Goal: Information Seeking & Learning: Understand process/instructions

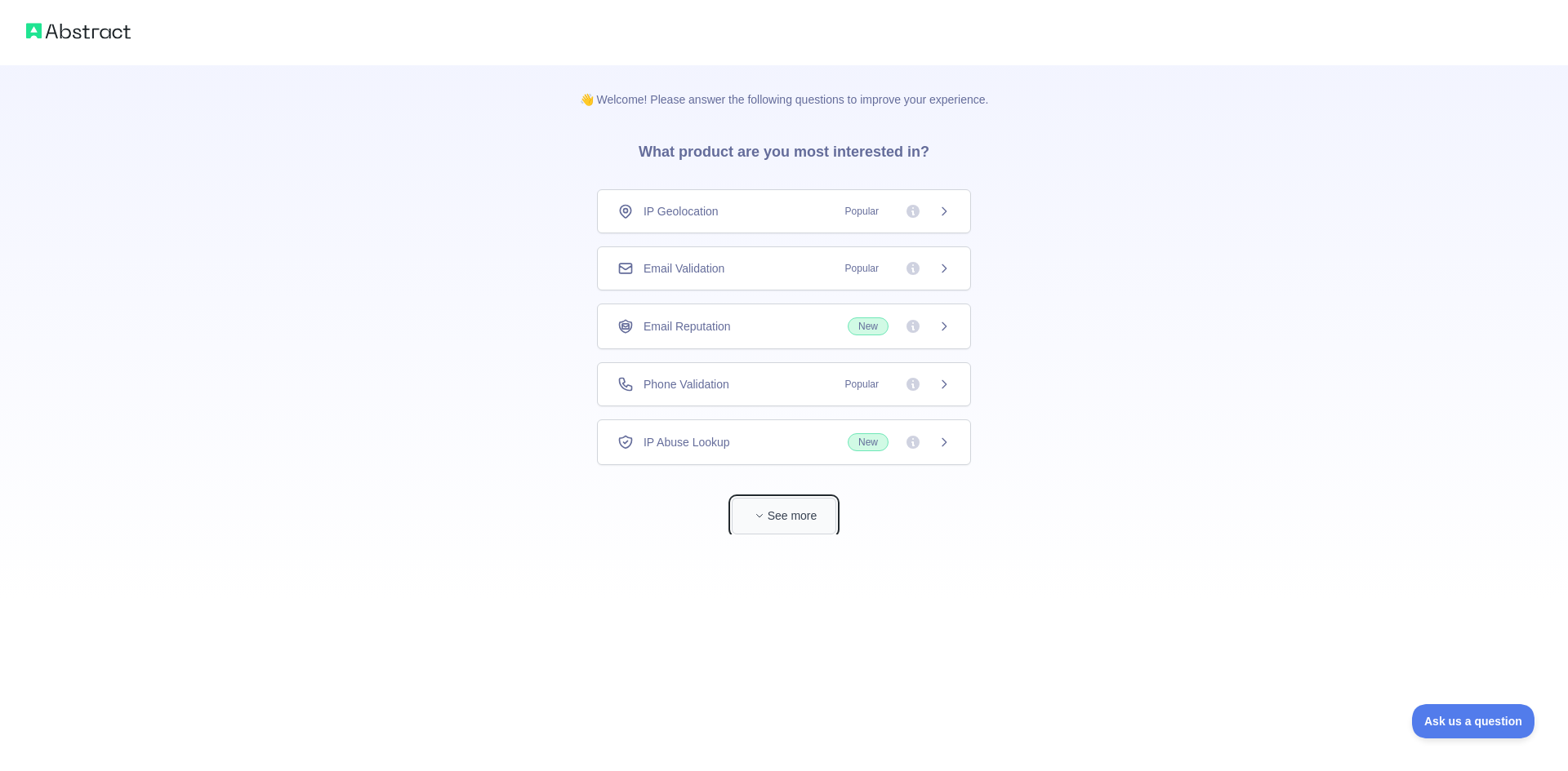
click at [784, 518] on button "See more" at bounding box center [784, 516] width 105 height 37
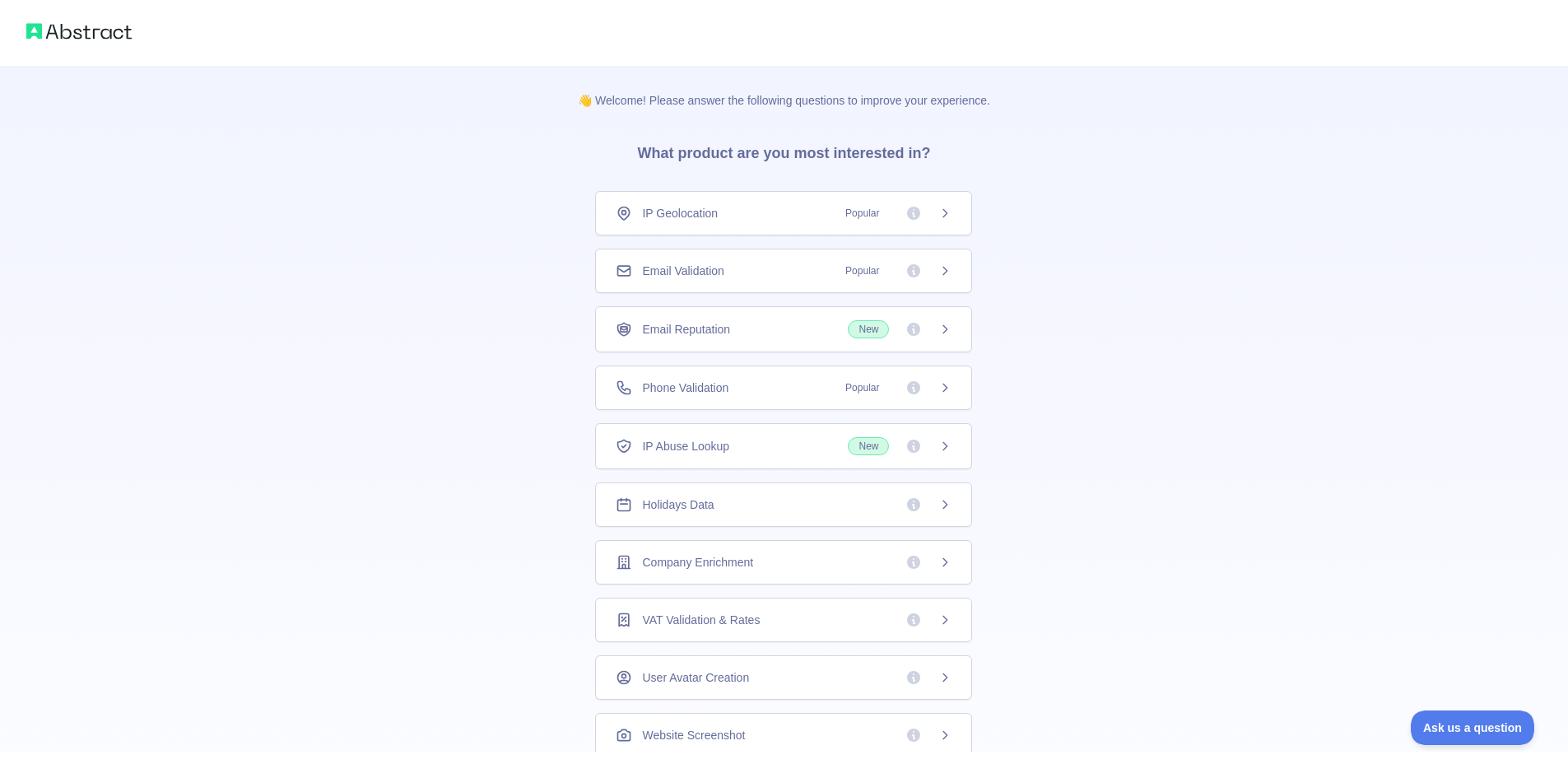
click at [820, 280] on div "Email Validation Popular" at bounding box center [783, 270] width 377 height 44
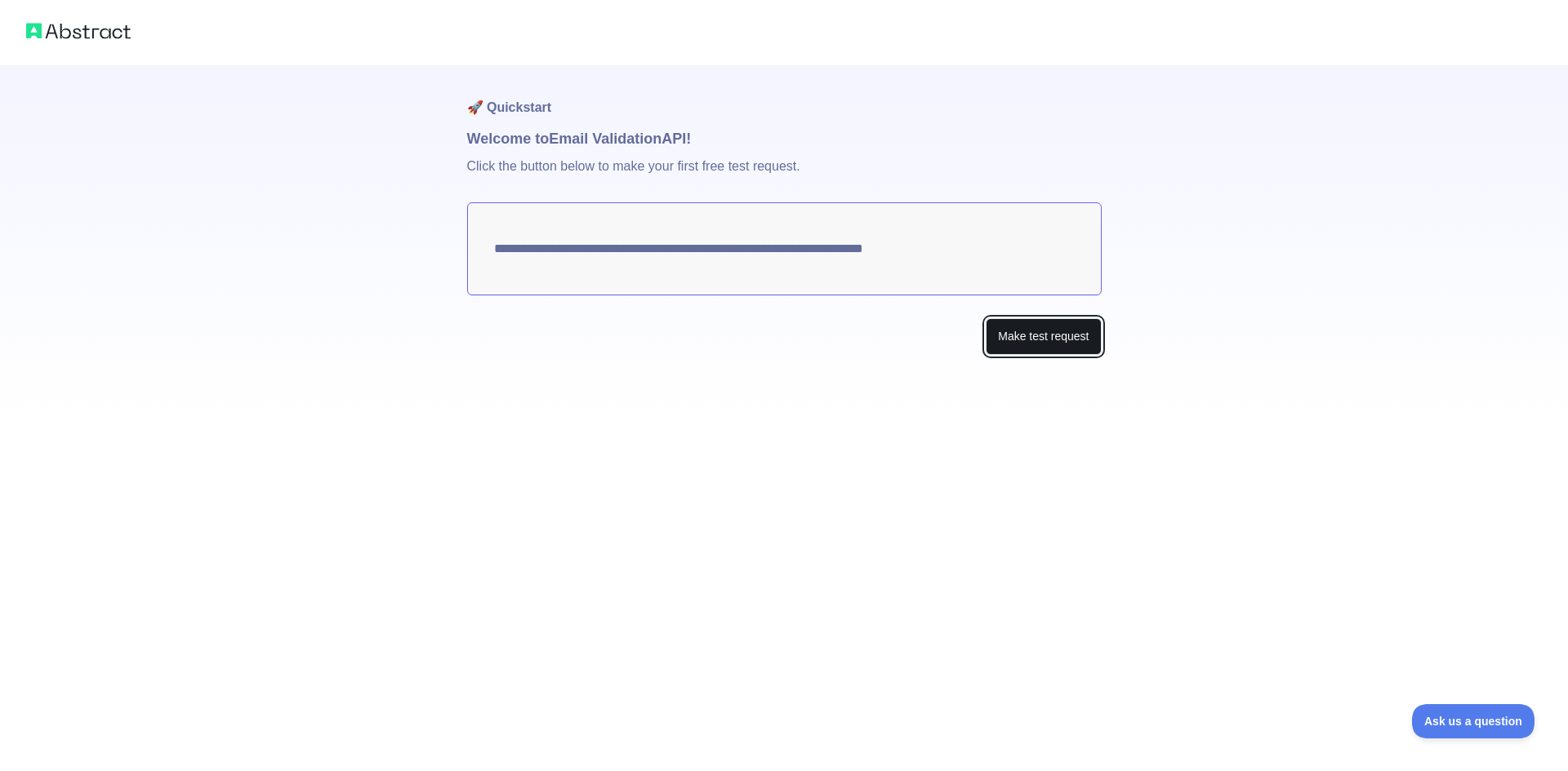
click at [1002, 346] on button "Make test request" at bounding box center [1043, 336] width 116 height 37
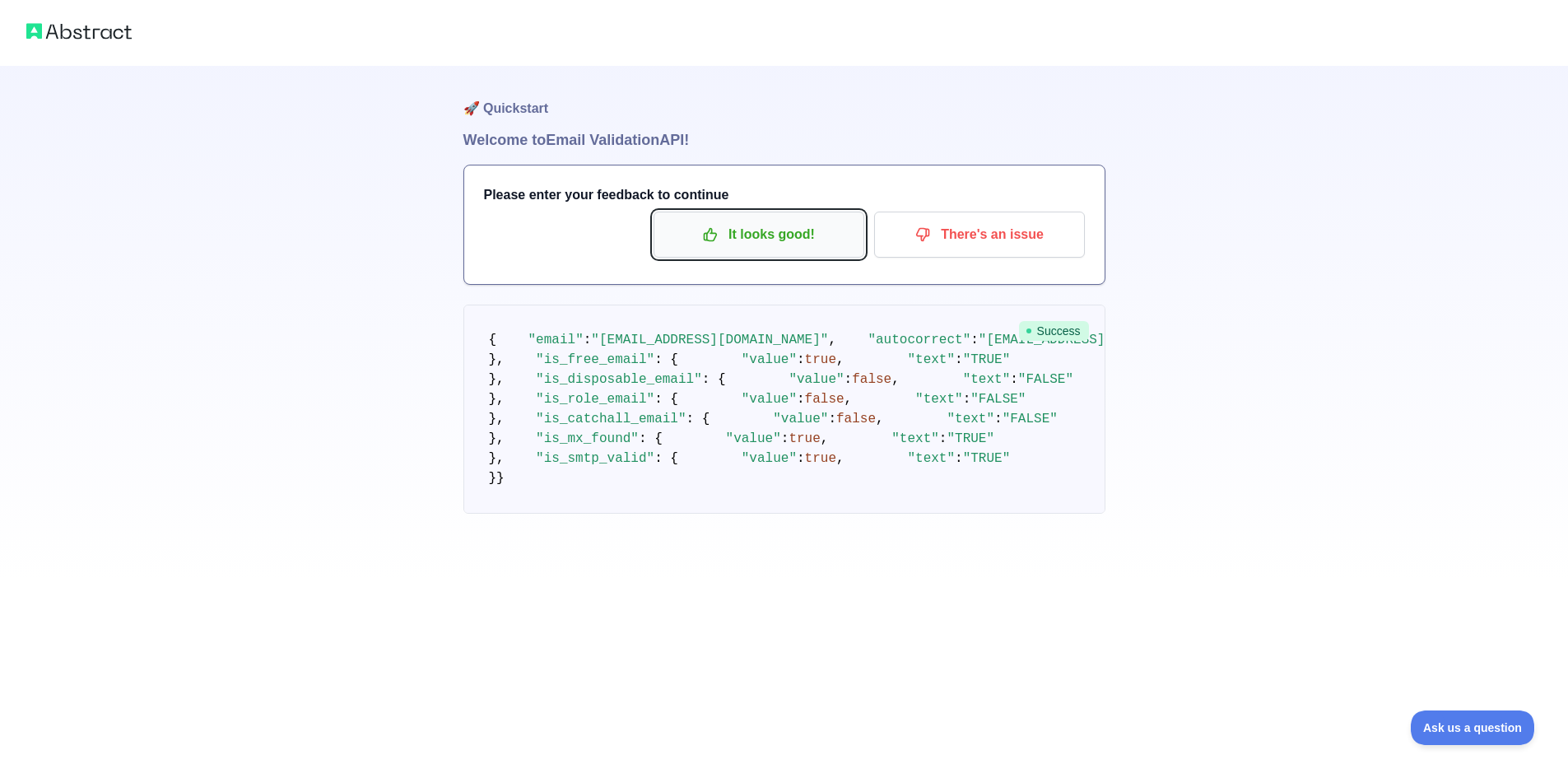
click at [784, 231] on p "It looks good!" at bounding box center [759, 234] width 186 height 28
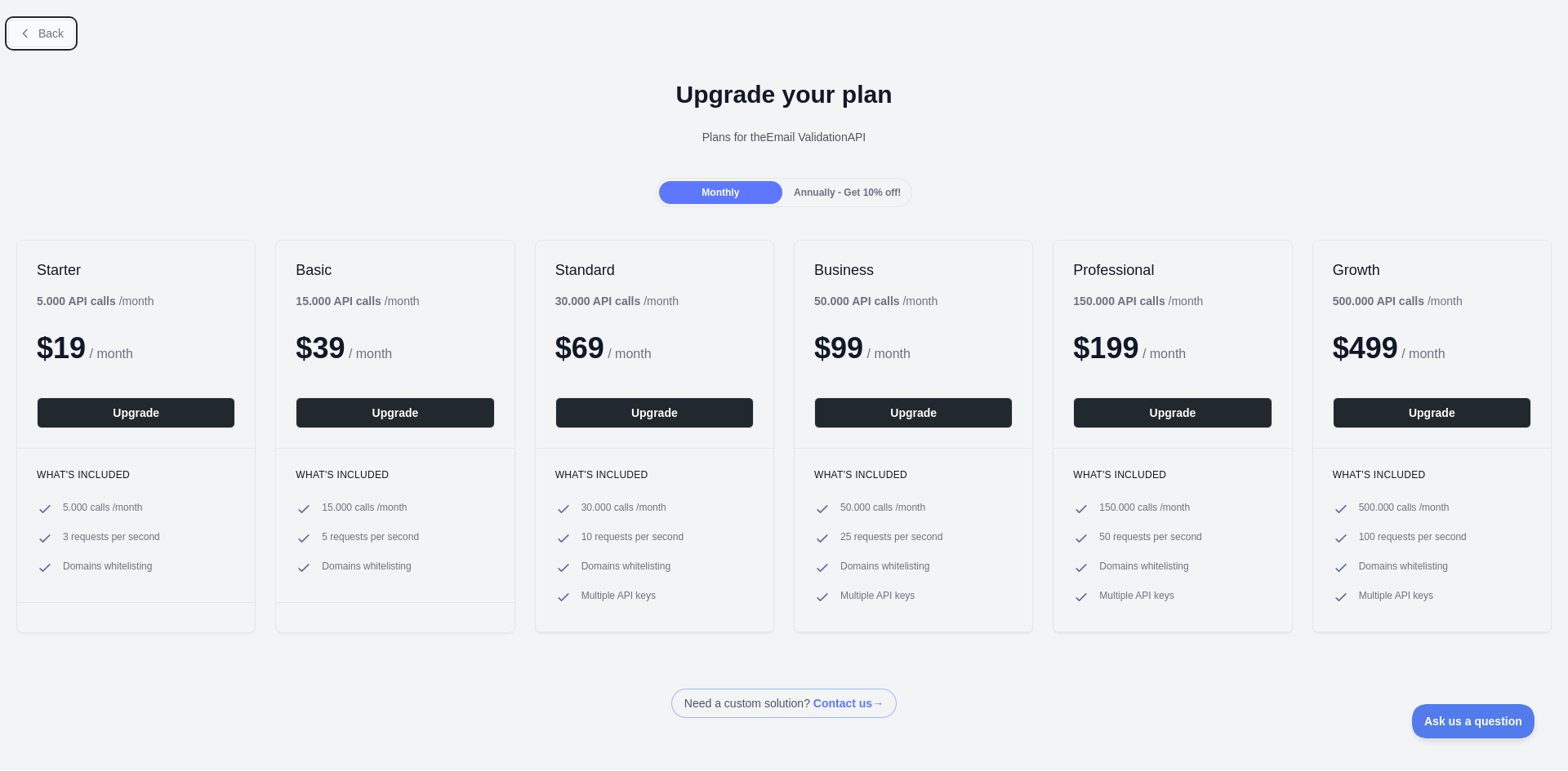
drag, startPoint x: 40, startPoint y: 21, endPoint x: 151, endPoint y: 76, distance: 123.9
click at [40, 23] on button "Back" at bounding box center [41, 33] width 66 height 28
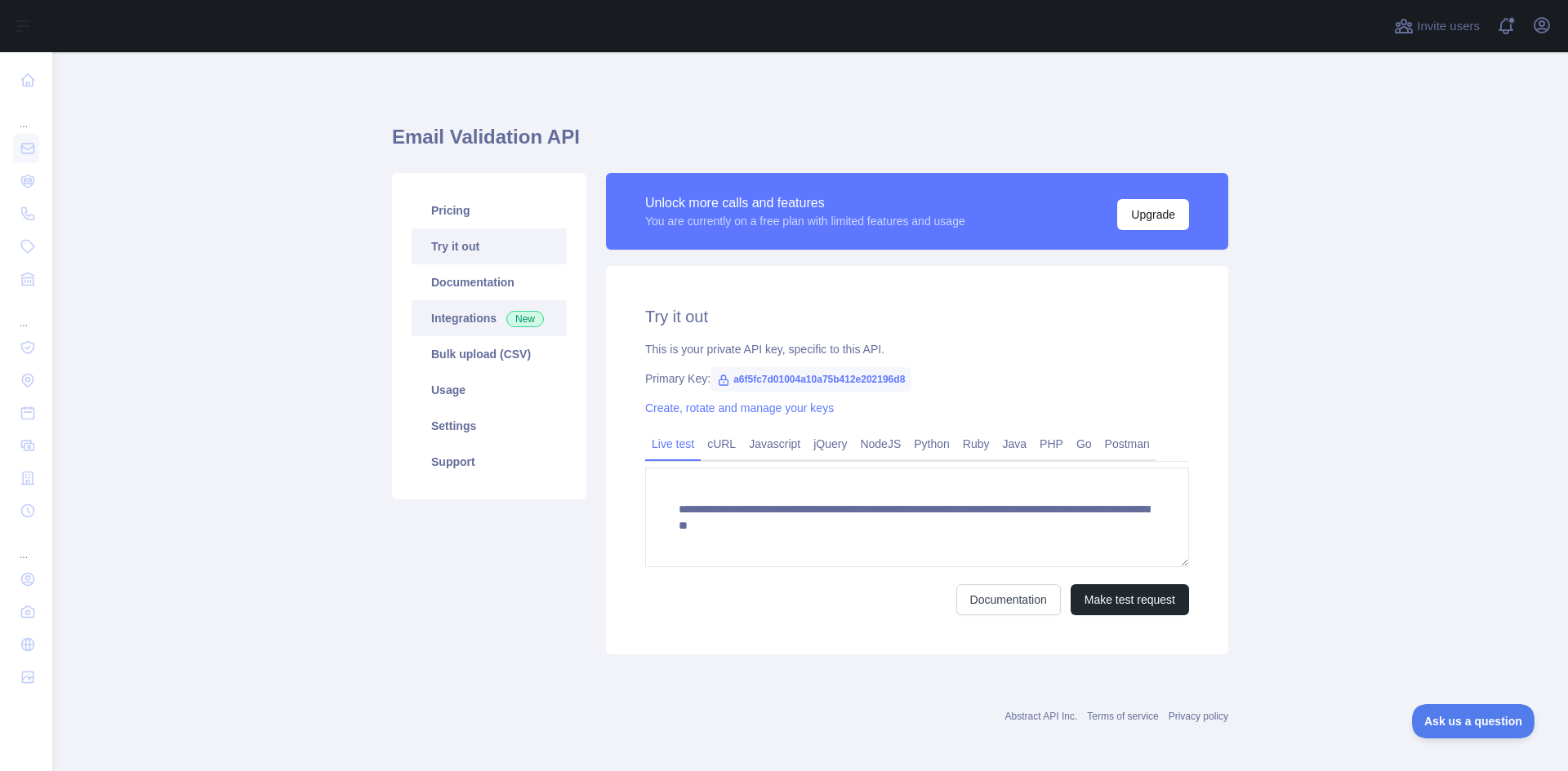
click at [451, 324] on link "Integrations New" at bounding box center [488, 318] width 155 height 36
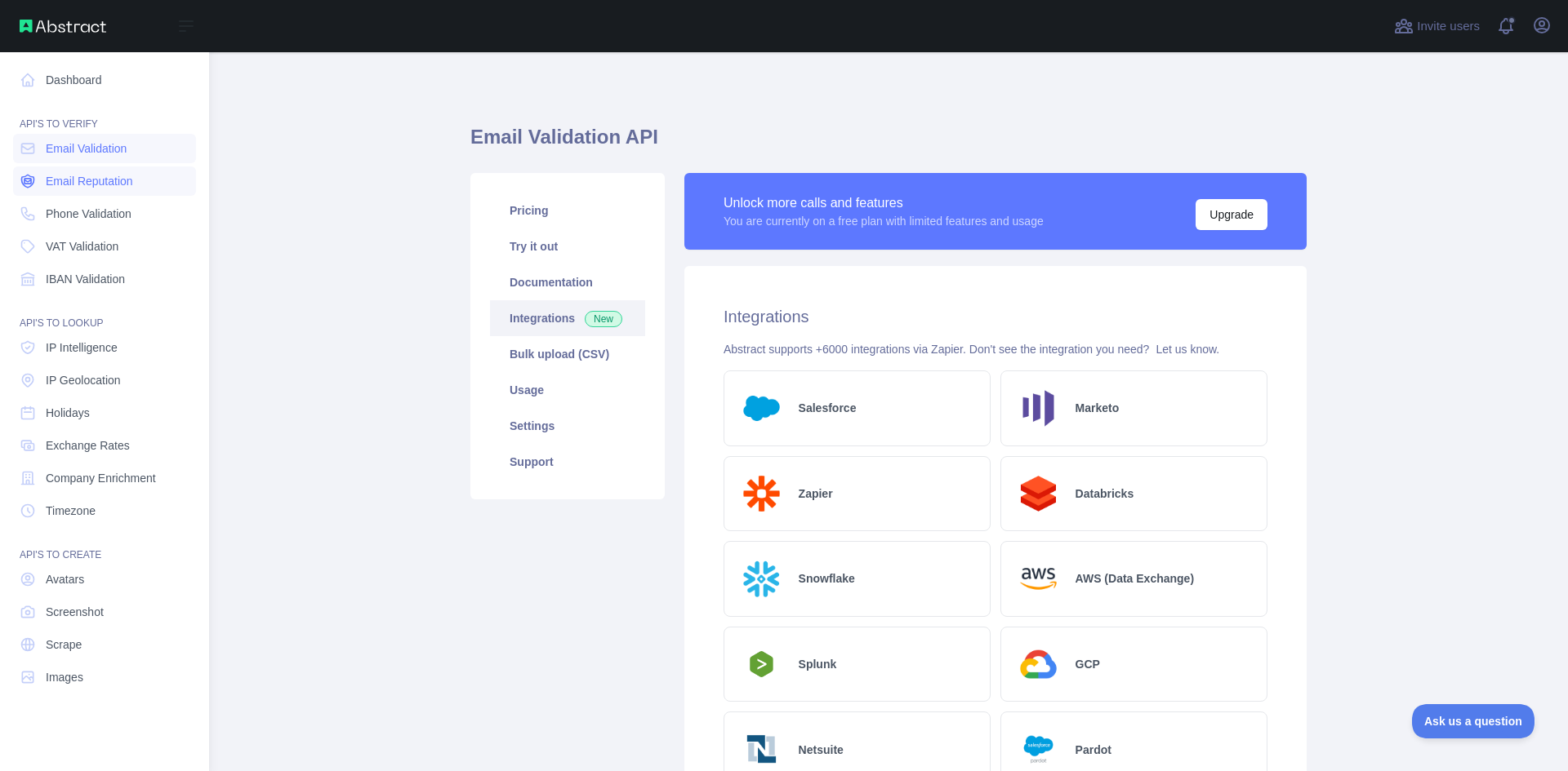
click at [114, 185] on span "Email Reputation" at bounding box center [90, 181] width 88 height 16
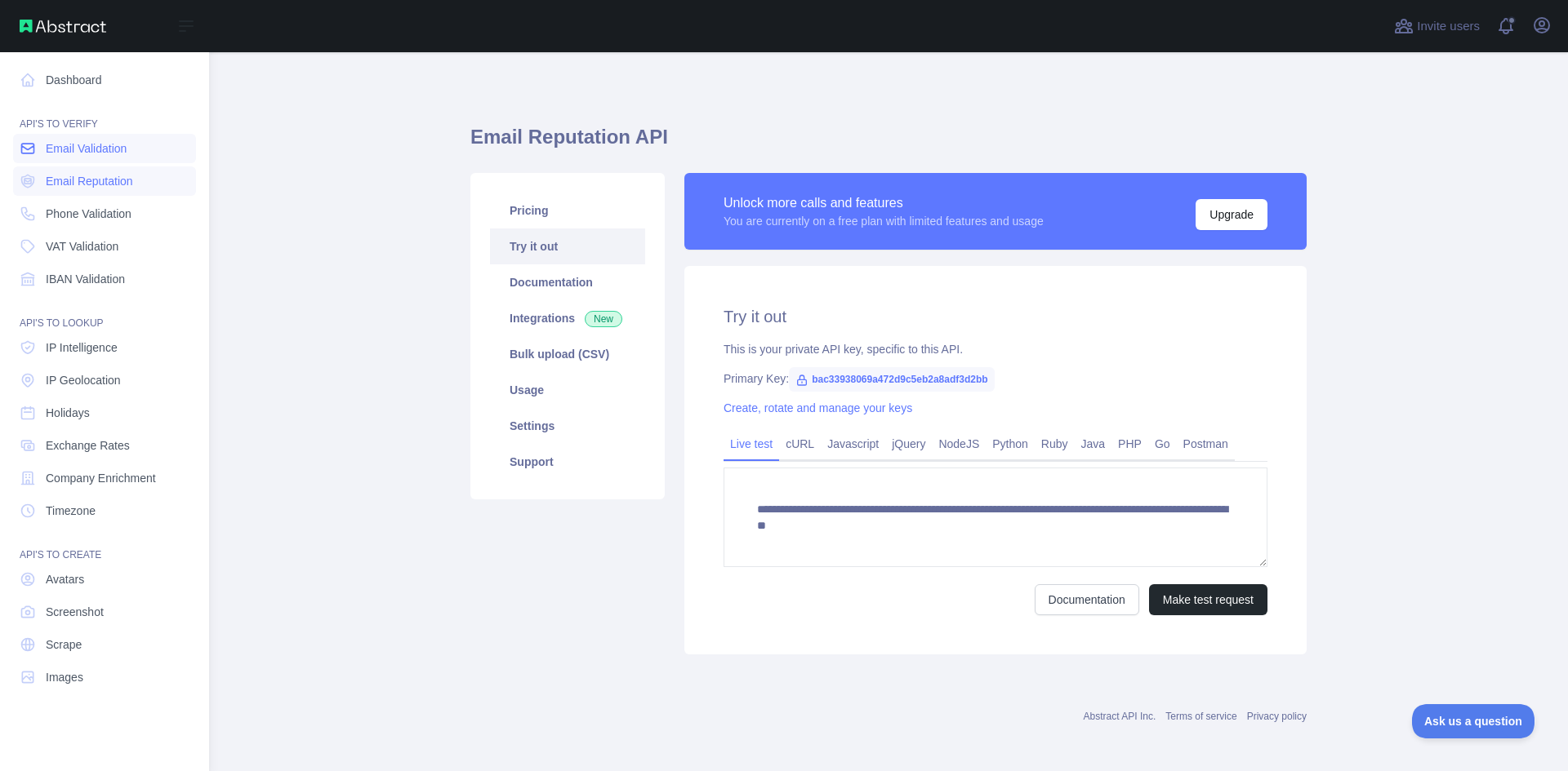
click at [65, 149] on span "Email Validation" at bounding box center [86, 149] width 81 height 16
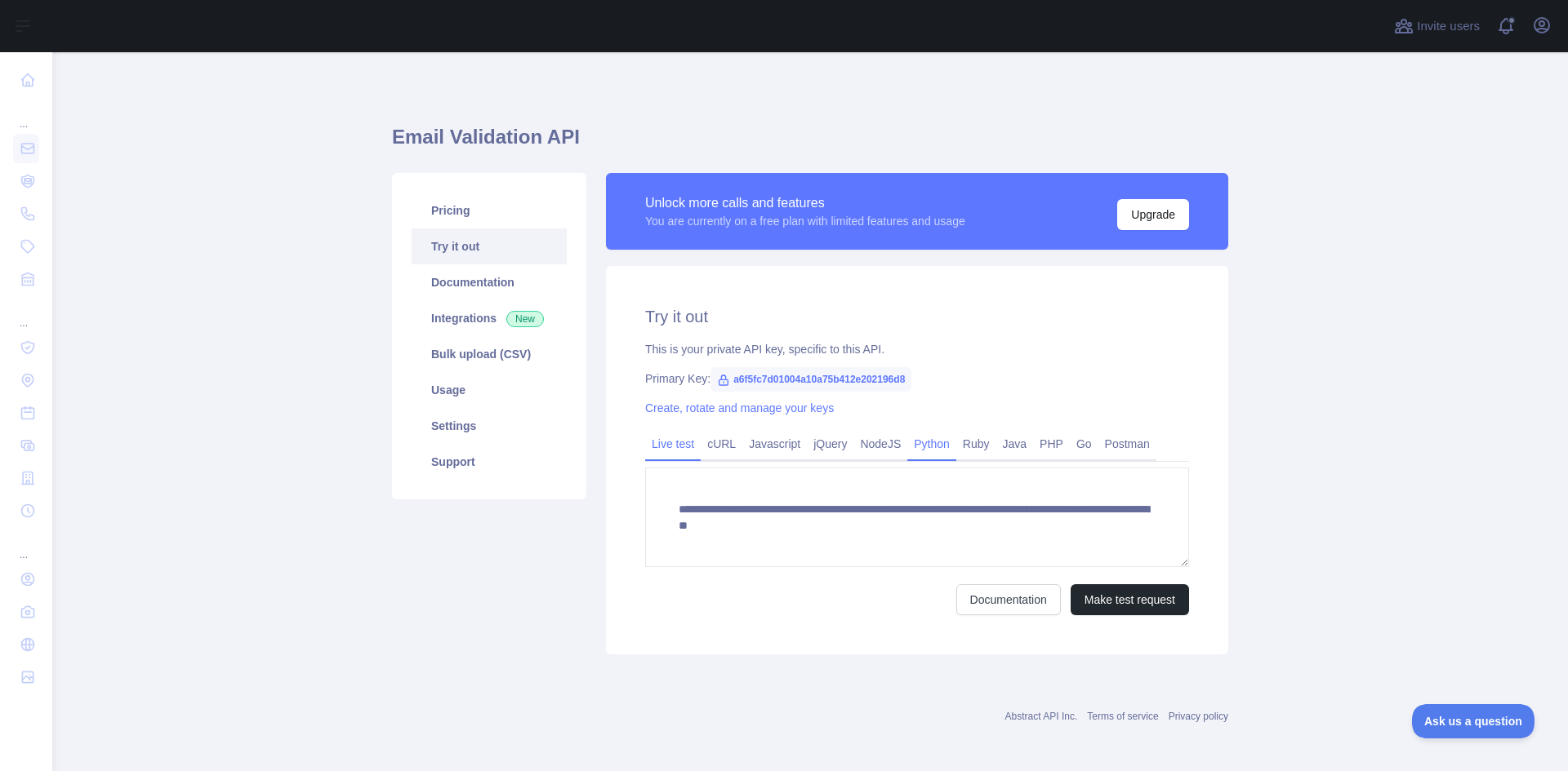
click at [932, 448] on link "Python" at bounding box center [932, 443] width 49 height 26
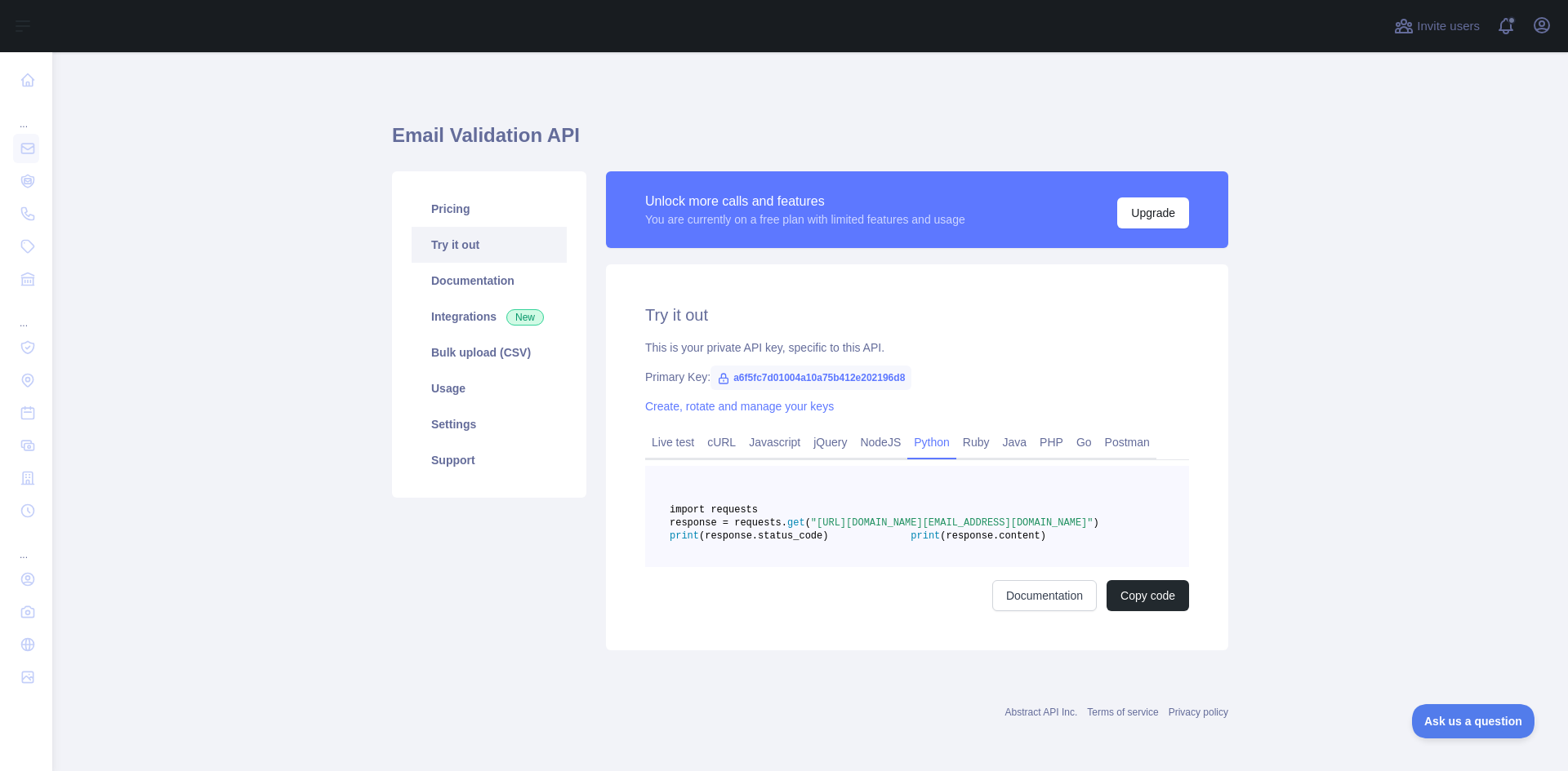
scroll to position [41, 0]
click at [779, 365] on span "a6f5fc7d01004a10a75b412e202196d8" at bounding box center [811, 377] width 201 height 24
copy span "a6f5fc7d01004a10a75b412e202196d8"
click at [1177, 466] on pre "import requests response = requests. get ( "[URL][DOMAIN_NAME][EMAIL_ADDRESS][D…" at bounding box center [917, 516] width 544 height 101
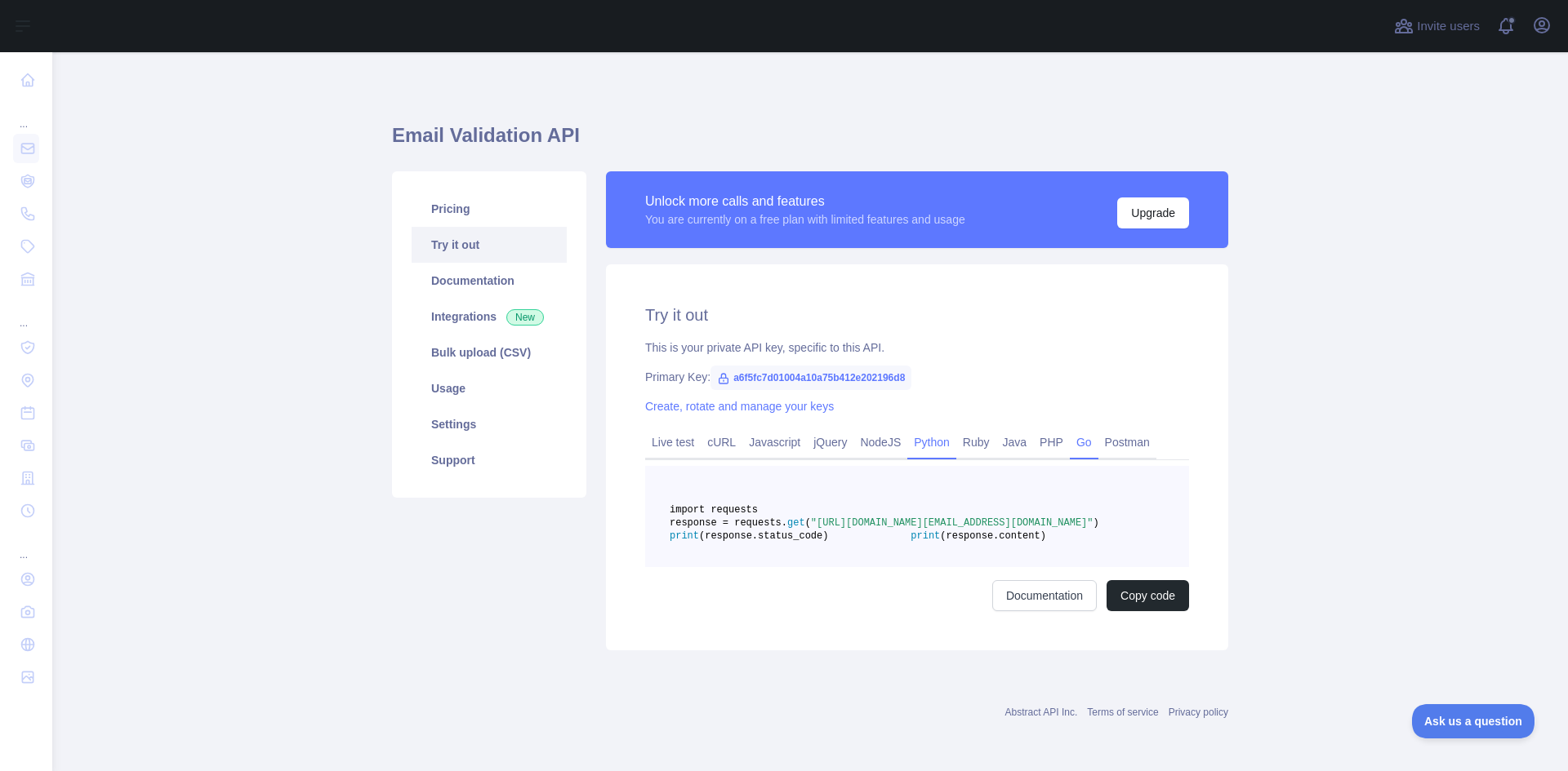
click at [1070, 429] on link "Go" at bounding box center [1084, 441] width 29 height 26
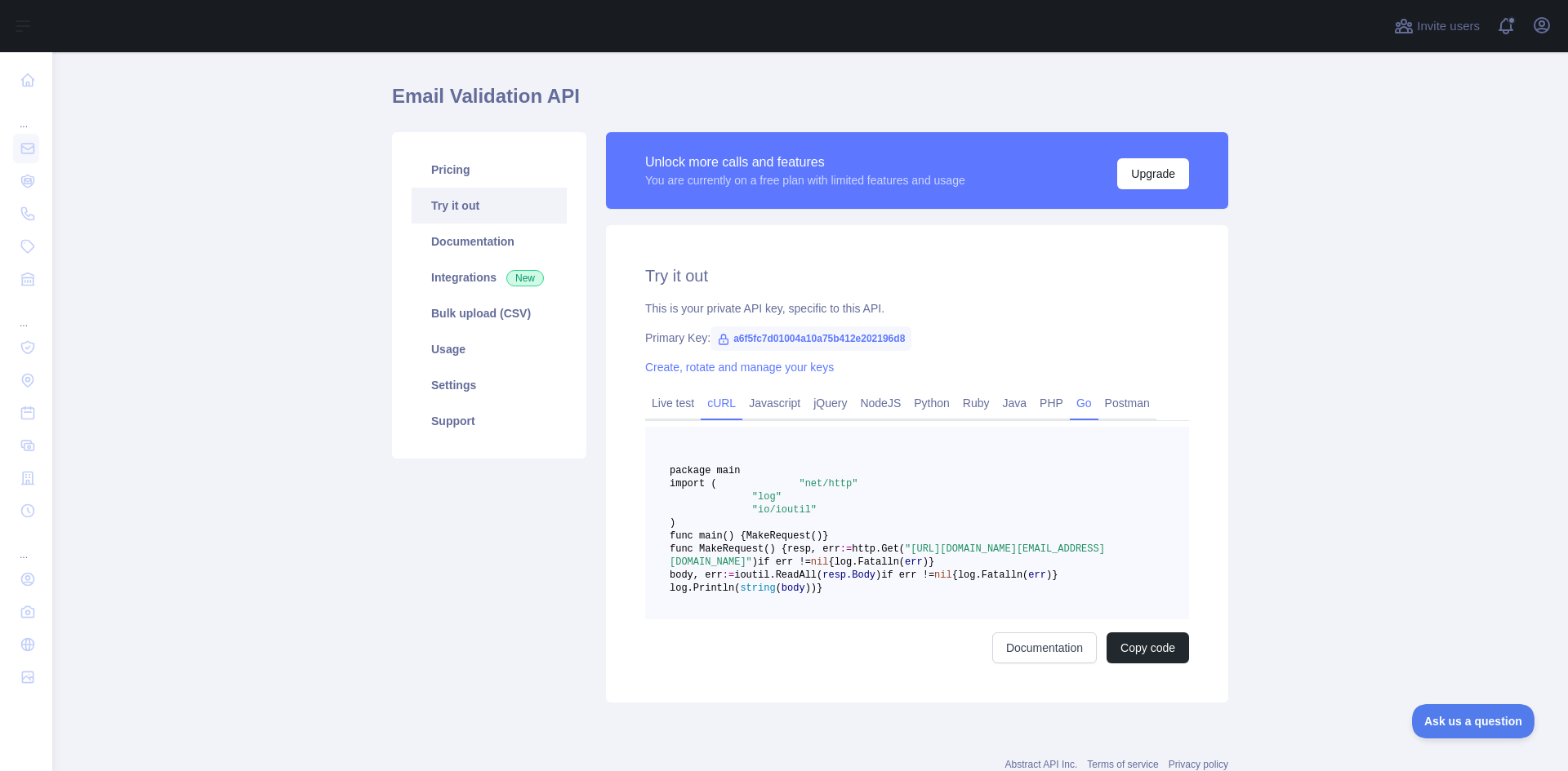
click at [728, 398] on link "cURL" at bounding box center [721, 403] width 41 height 26
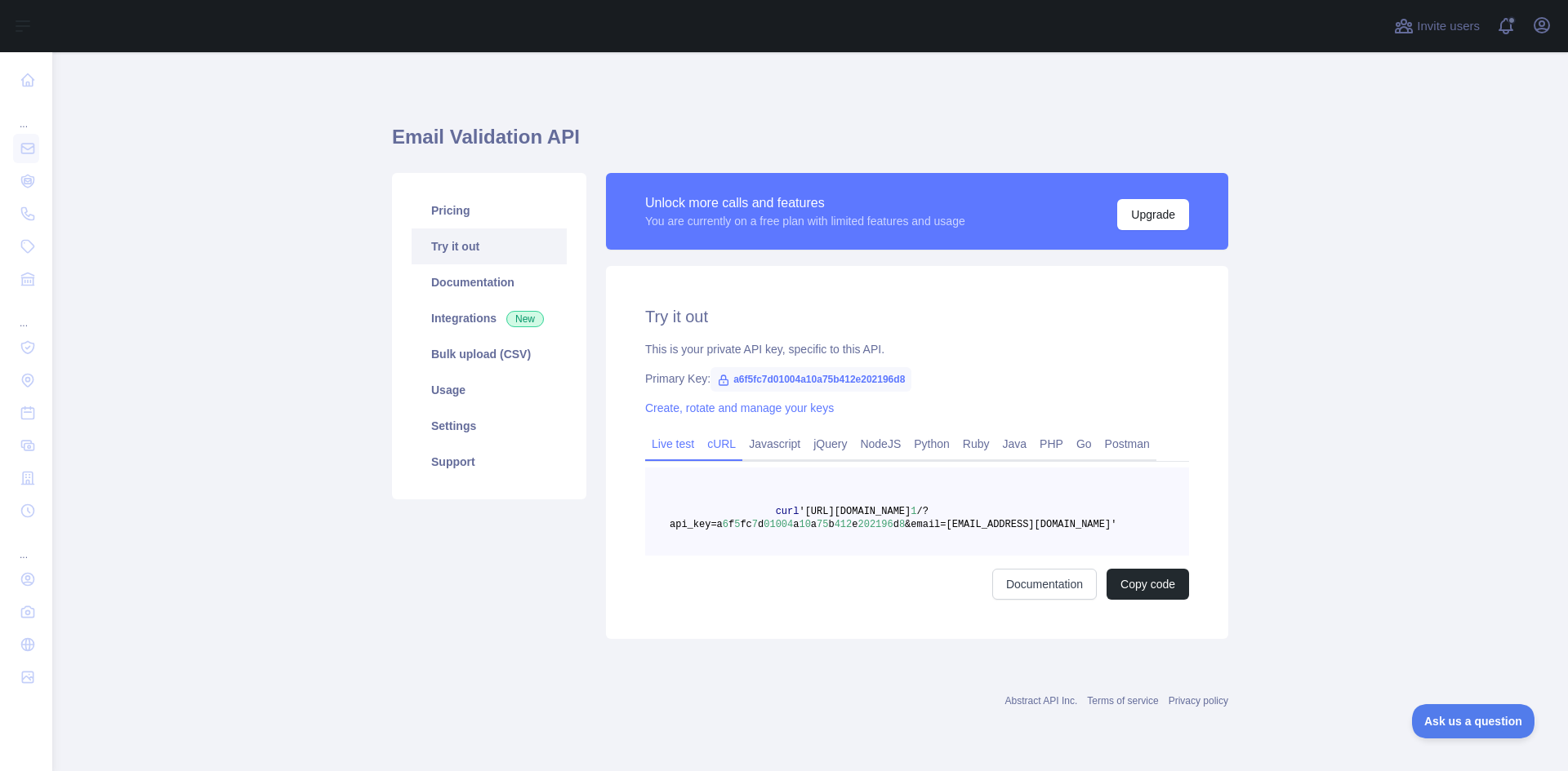
click at [677, 444] on link "Live test" at bounding box center [673, 443] width 56 height 26
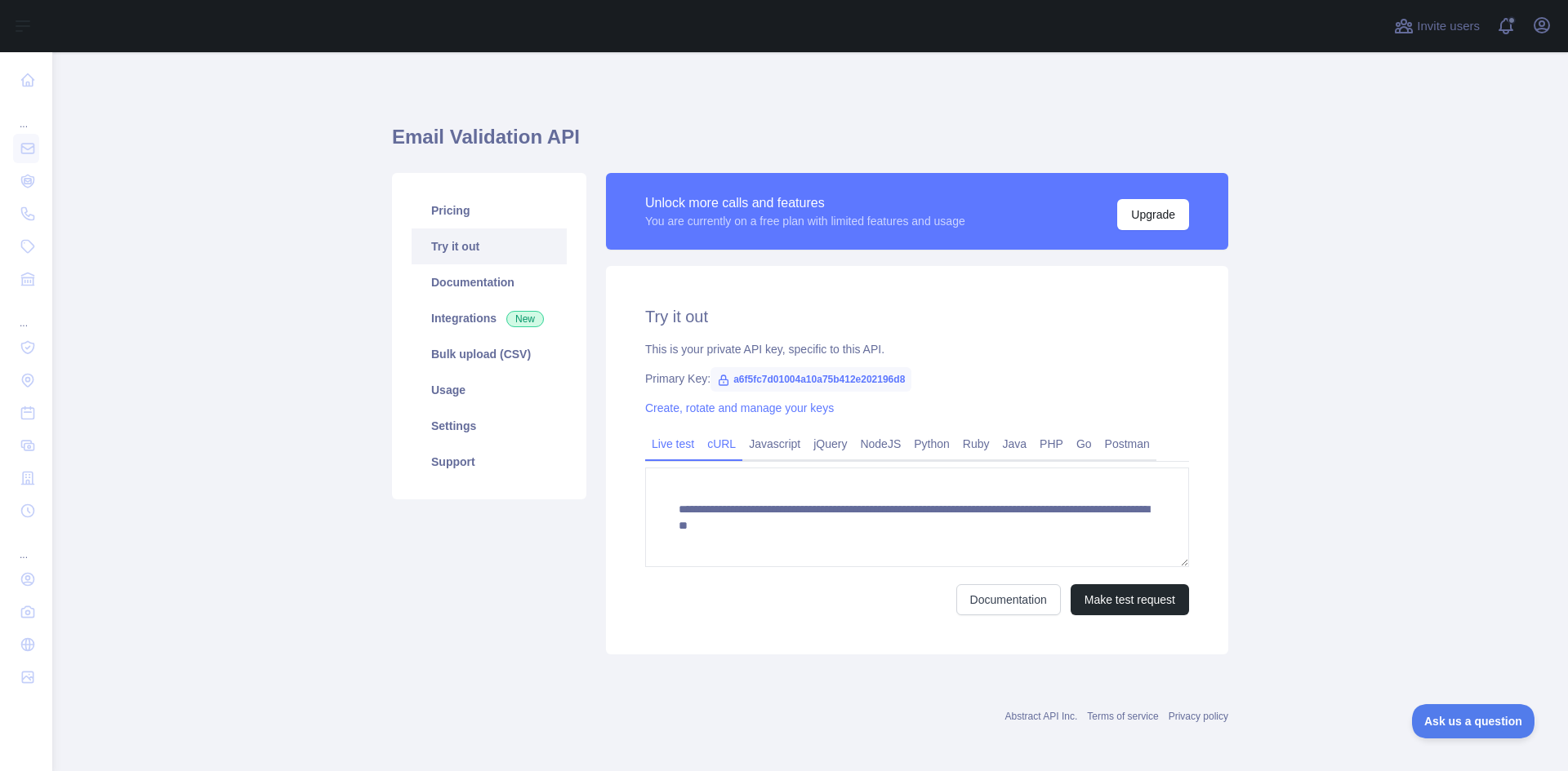
click at [723, 442] on link "cURL" at bounding box center [721, 443] width 41 height 26
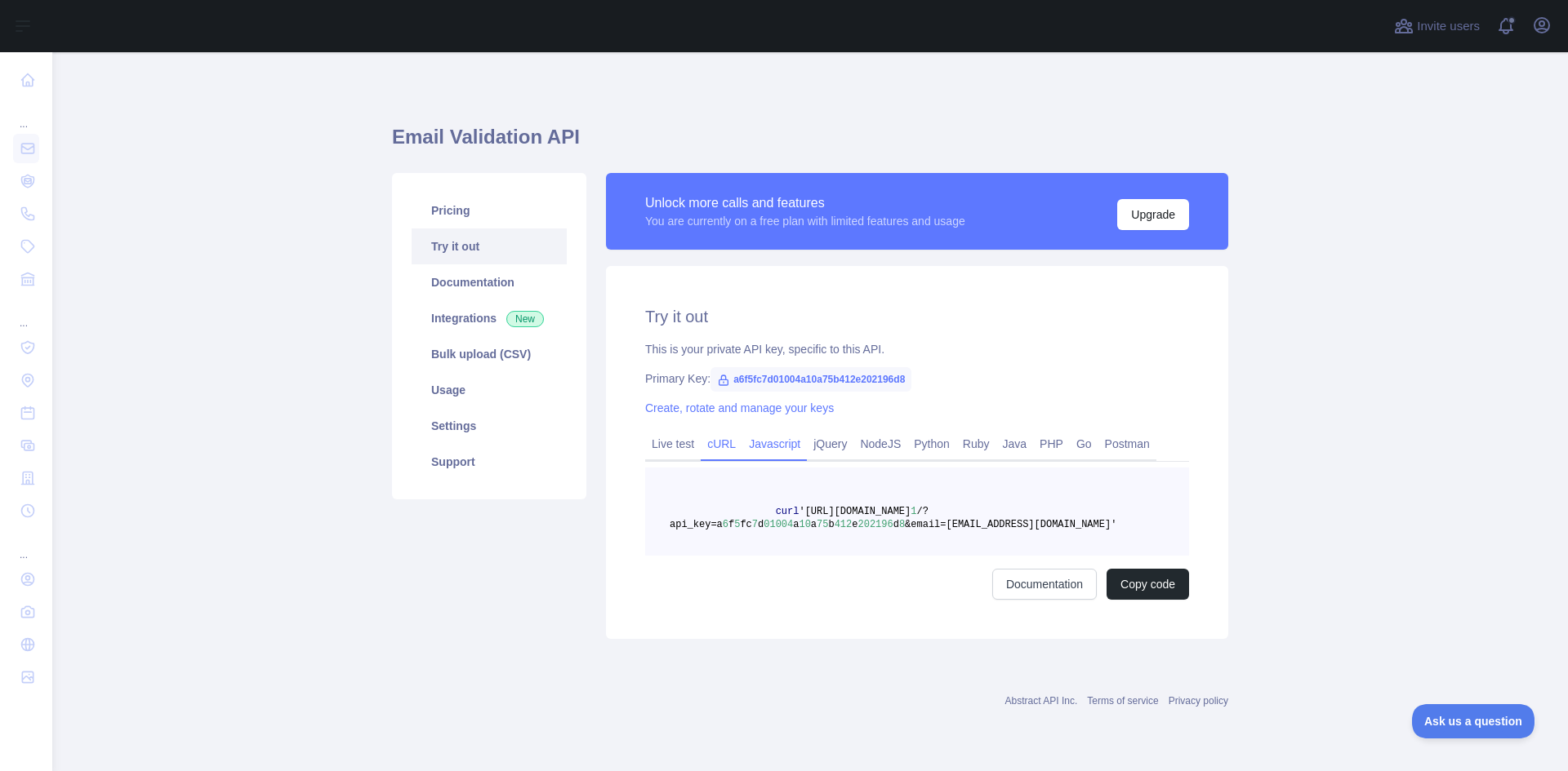
click at [792, 447] on link "Javascript" at bounding box center [775, 443] width 65 height 26
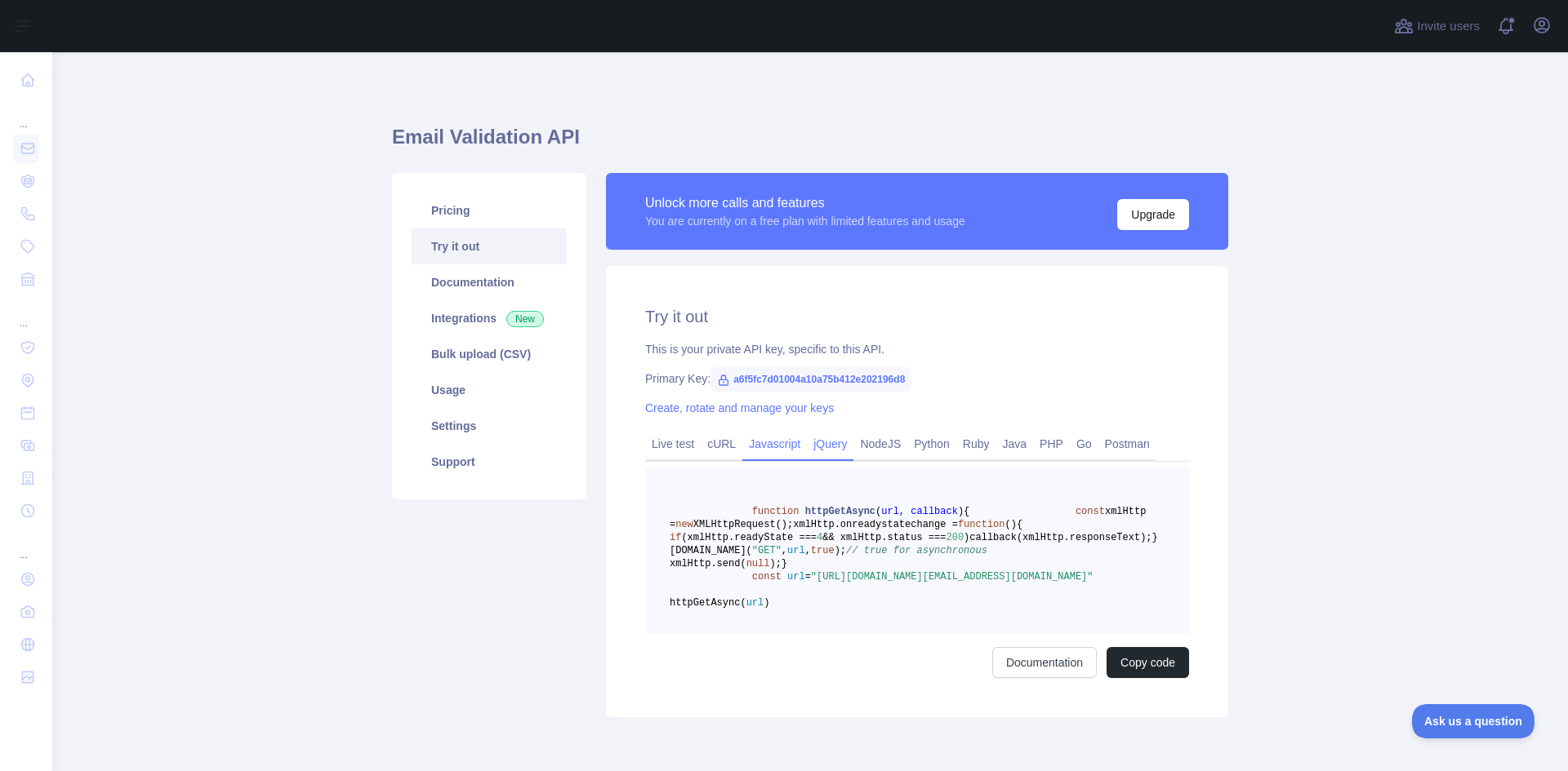
click at [826, 453] on link "jQuery" at bounding box center [831, 443] width 47 height 26
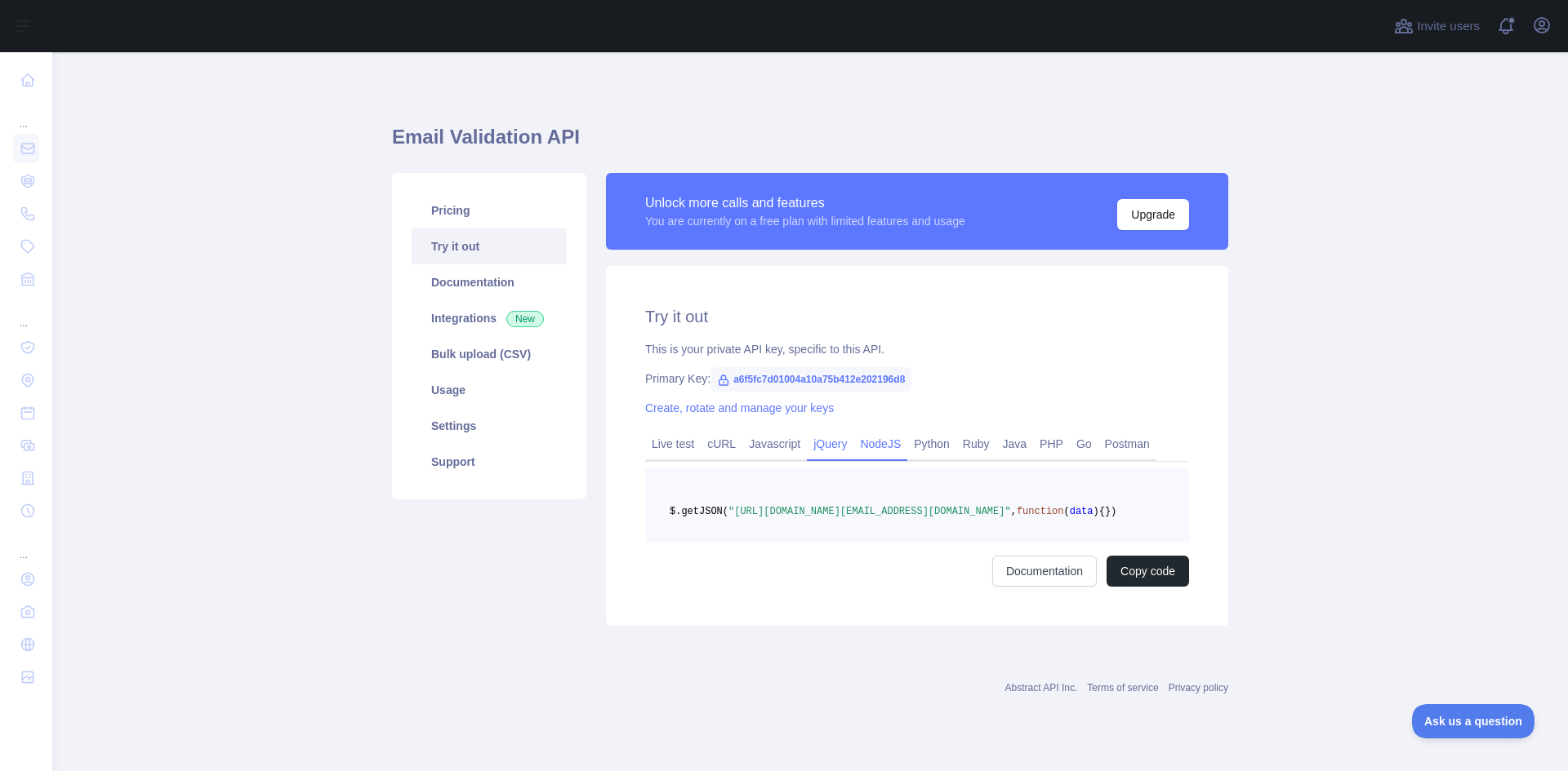
click at [854, 449] on link "NodeJS" at bounding box center [881, 443] width 54 height 26
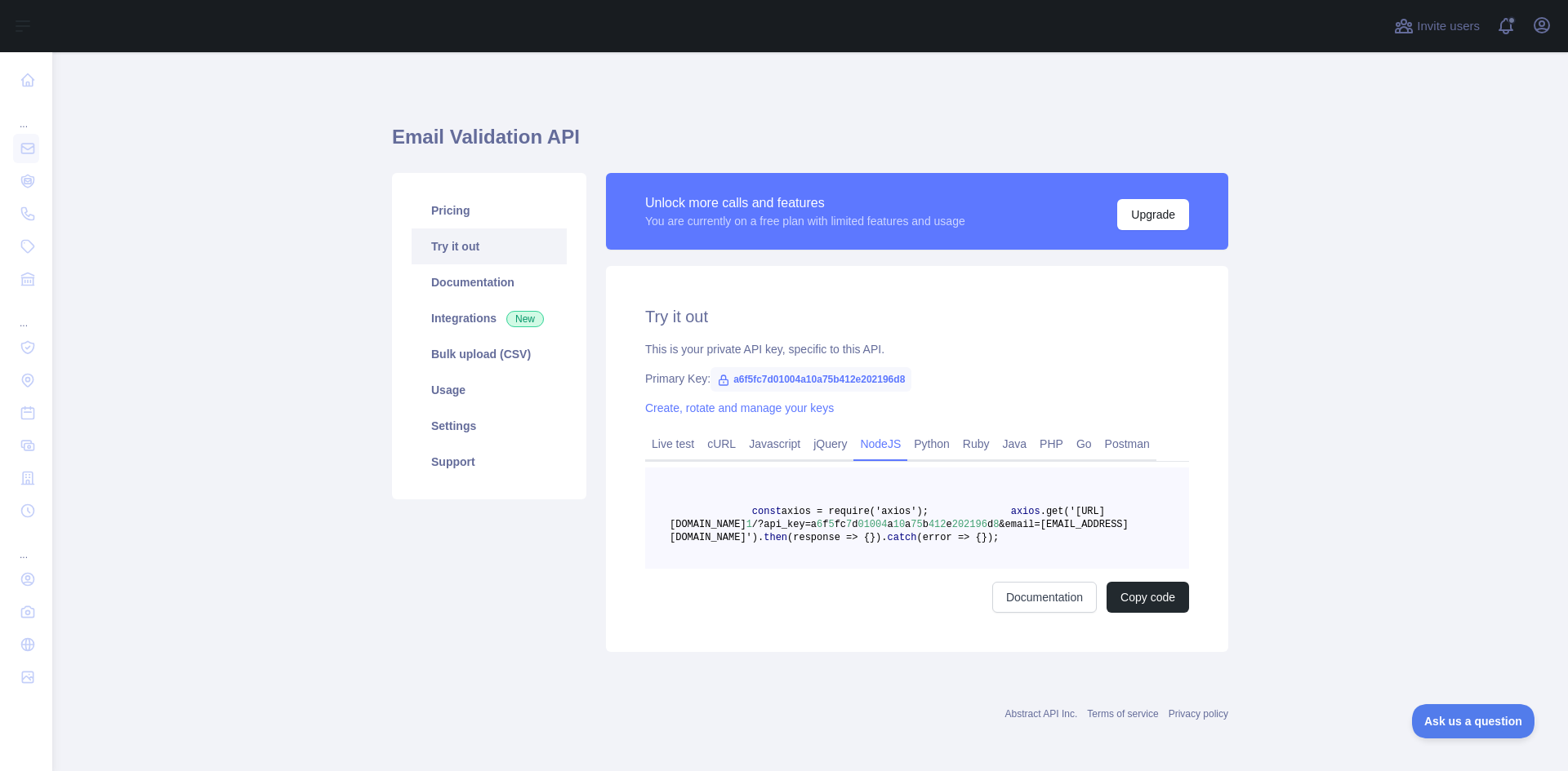
click at [897, 448] on link "NodeJS" at bounding box center [881, 443] width 54 height 26
click at [922, 448] on link "Python" at bounding box center [932, 443] width 49 height 26
